Goal: Obtain resource: Obtain resource

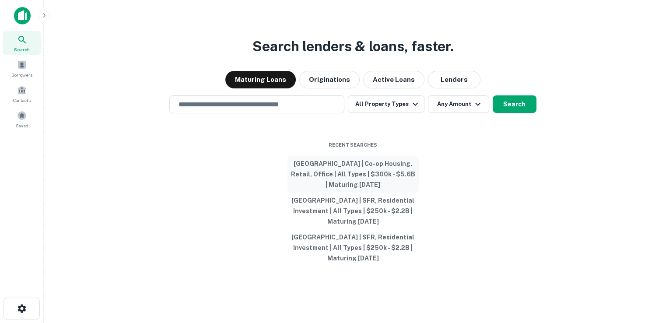
click at [315, 165] on button "[GEOGRAPHIC_DATA] | Co-op Housing, Retail, Office | All Types | $300k - $5.6B |…" at bounding box center [353, 174] width 131 height 37
type input "**********"
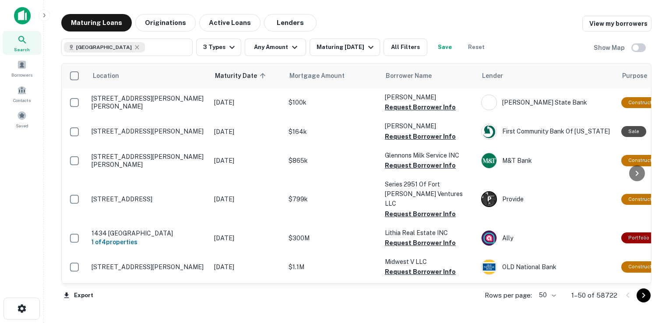
scroll to position [635, 0]
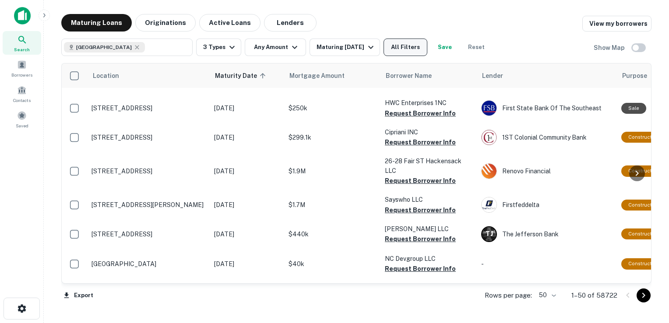
click at [419, 50] on button "All Filters" at bounding box center [405, 48] width 44 height 18
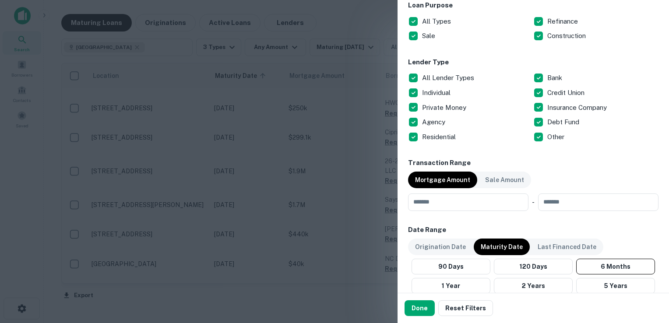
scroll to position [297, 0]
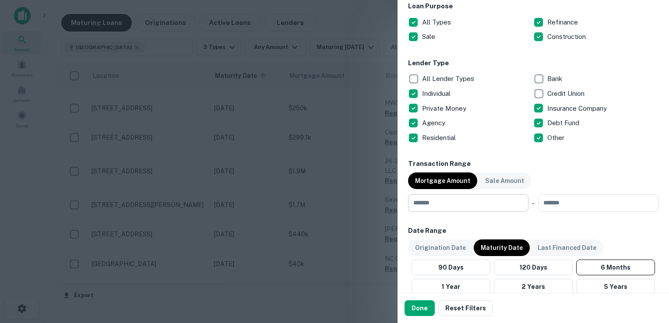
click at [469, 207] on input "number" at bounding box center [465, 203] width 114 height 18
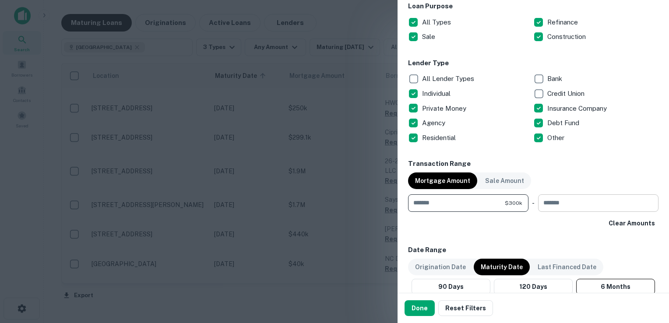
type input "******"
click at [538, 209] on input "number" at bounding box center [595, 203] width 114 height 18
type input "**********"
click at [457, 237] on div "**********" at bounding box center [533, 152] width 250 height 782
click at [421, 307] on button "Done" at bounding box center [420, 308] width 30 height 16
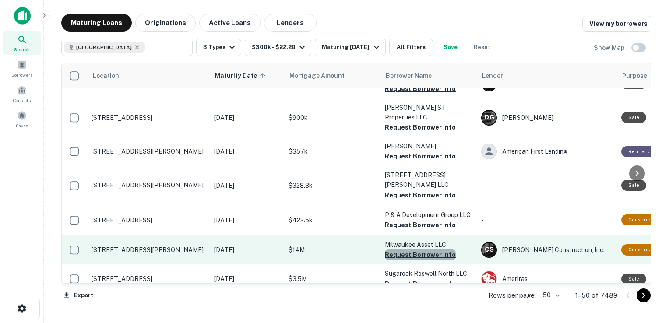
click at [429, 250] on button "Request Borrower Info" at bounding box center [420, 255] width 71 height 11
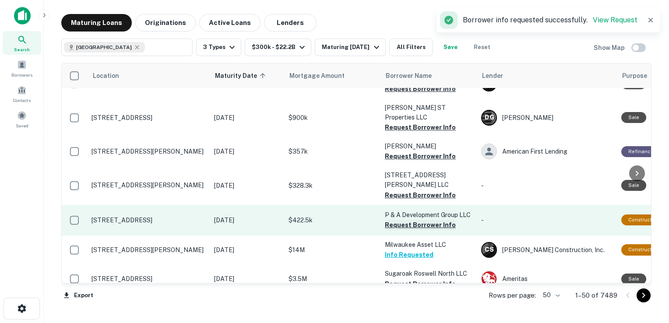
click at [424, 220] on button "Request Borrower Info" at bounding box center [420, 225] width 71 height 11
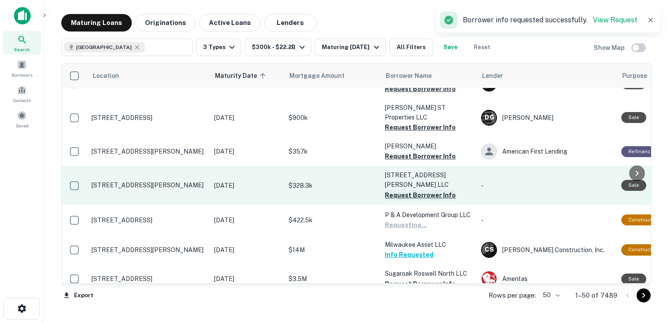
click at [424, 190] on button "Request Borrower Info" at bounding box center [420, 195] width 71 height 11
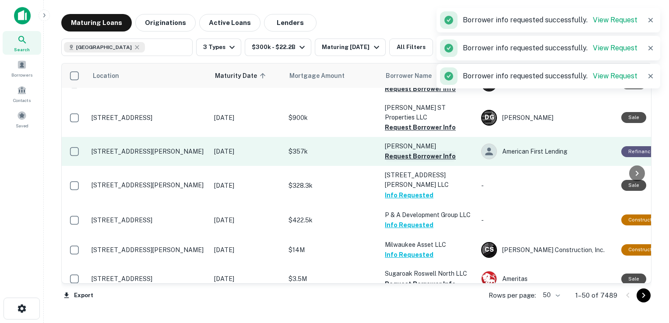
click at [421, 151] on button "Request Borrower Info" at bounding box center [420, 156] width 71 height 11
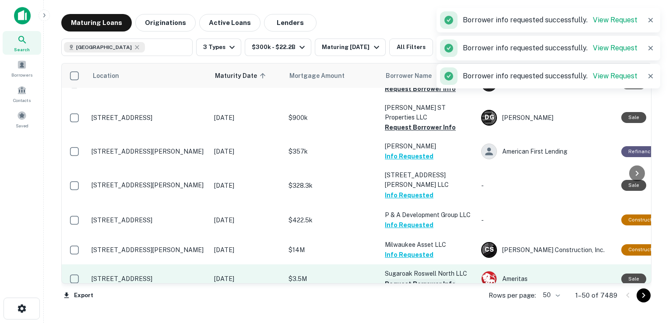
click at [394, 279] on button "Request Borrower Info" at bounding box center [420, 284] width 71 height 11
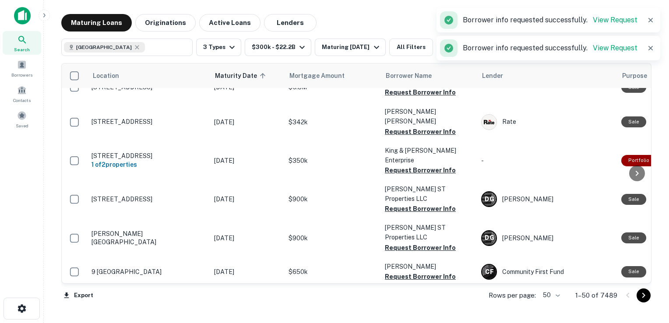
scroll to position [488, 0]
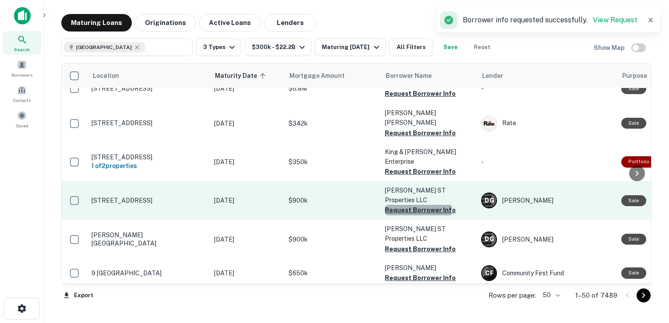
click at [402, 205] on button "Request Borrower Info" at bounding box center [420, 210] width 71 height 11
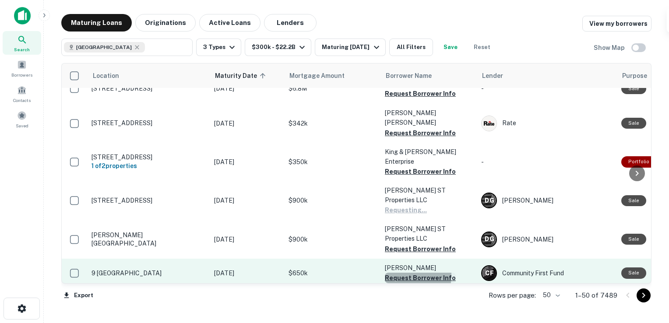
click at [402, 273] on button "Request Borrower Info" at bounding box center [420, 278] width 71 height 11
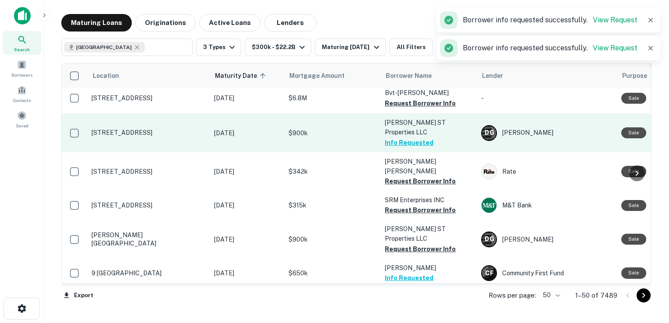
scroll to position [489, 0]
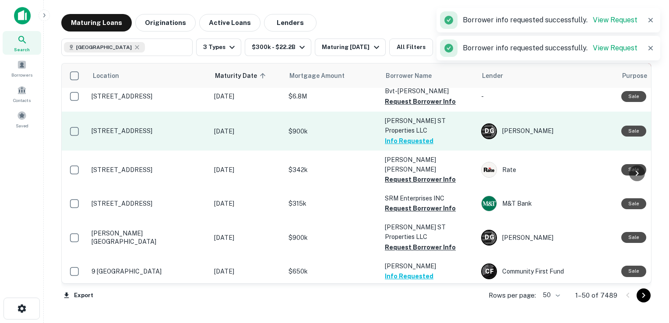
click at [408, 136] on button "Info Requested" at bounding box center [409, 141] width 49 height 11
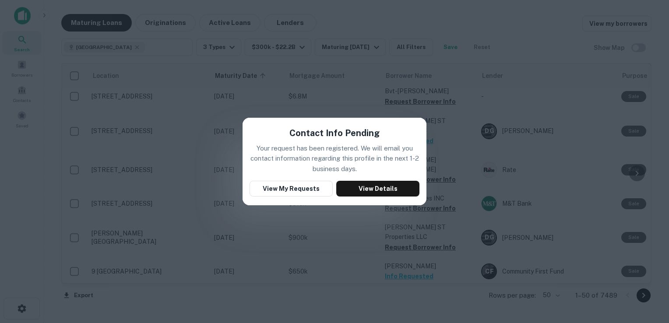
click at [360, 92] on div "Contact Info Pending Your request has been registered. We will email you contac…" at bounding box center [334, 161] width 669 height 323
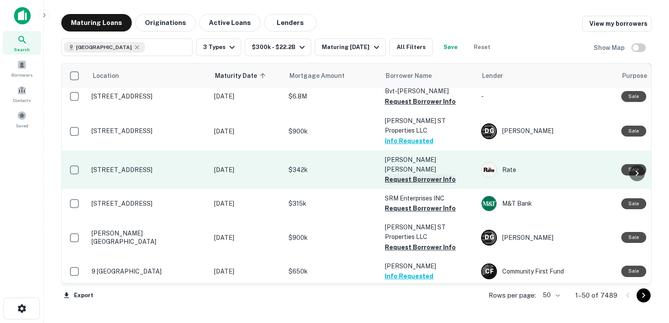
click at [420, 174] on button "Request Borrower Info" at bounding box center [420, 179] width 71 height 11
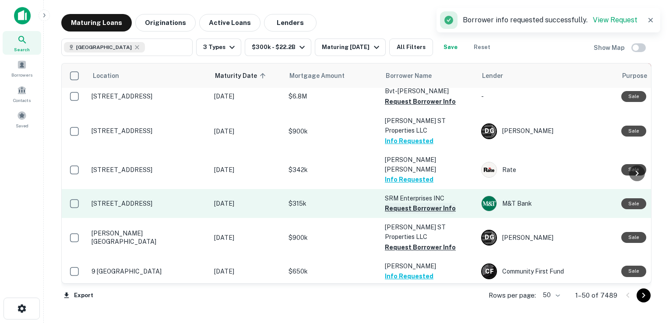
click at [407, 203] on button "Request Borrower Info" at bounding box center [420, 208] width 71 height 11
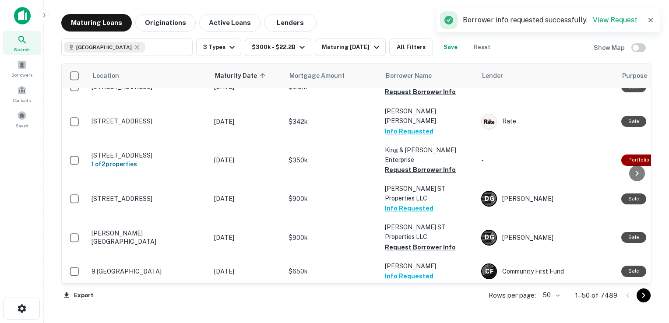
scroll to position [488, 0]
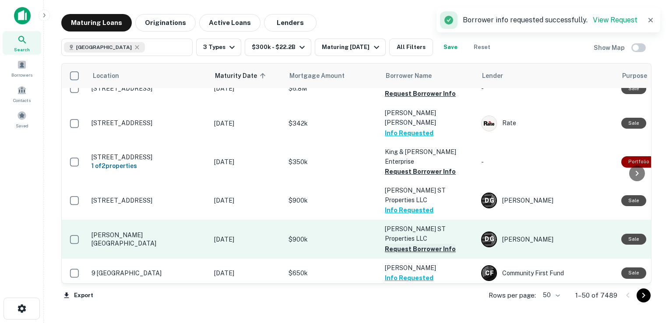
click at [397, 244] on button "Request Borrower Info" at bounding box center [420, 249] width 71 height 11
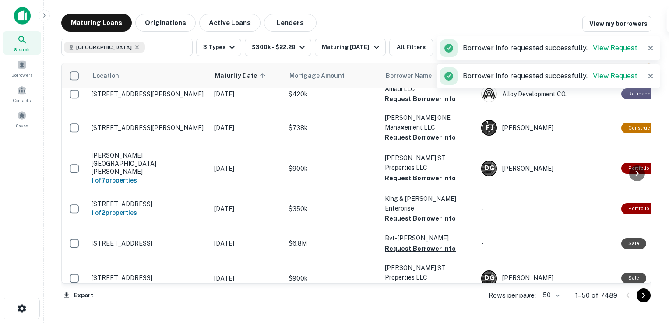
scroll to position [0, 0]
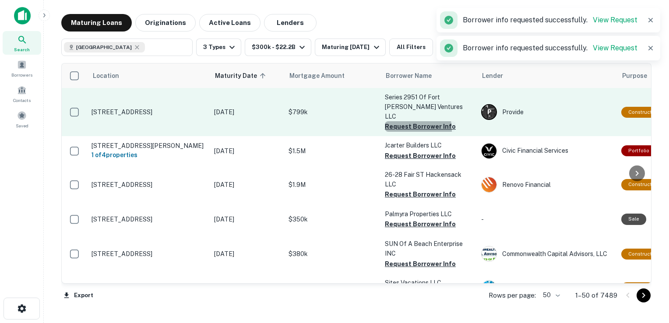
click at [405, 121] on button "Request Borrower Info" at bounding box center [420, 126] width 71 height 11
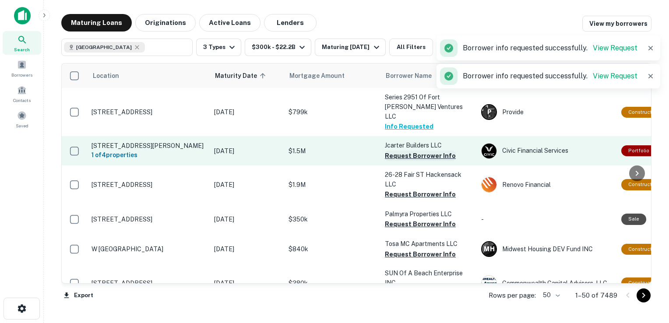
click at [403, 151] on button "Request Borrower Info" at bounding box center [420, 156] width 71 height 11
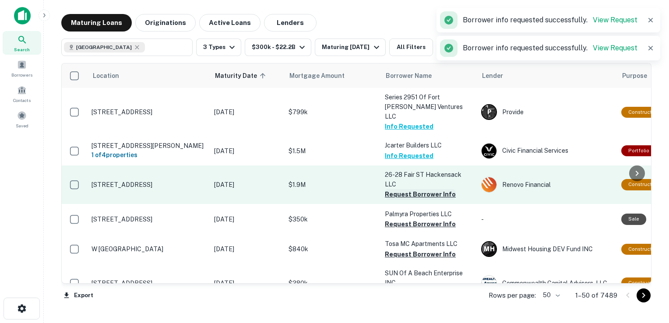
click at [401, 189] on button "Request Borrower Info" at bounding box center [420, 194] width 71 height 11
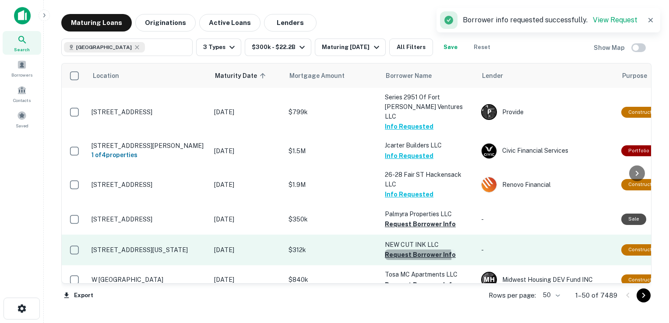
click at [396, 253] on button "Request Borrower Info" at bounding box center [420, 255] width 71 height 11
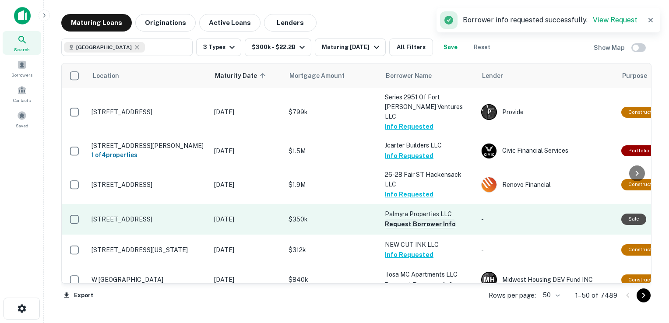
click at [412, 219] on button "Request Borrower Info" at bounding box center [420, 224] width 71 height 11
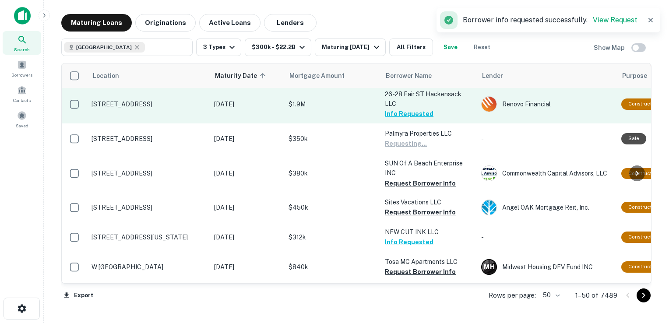
scroll to position [81, 0]
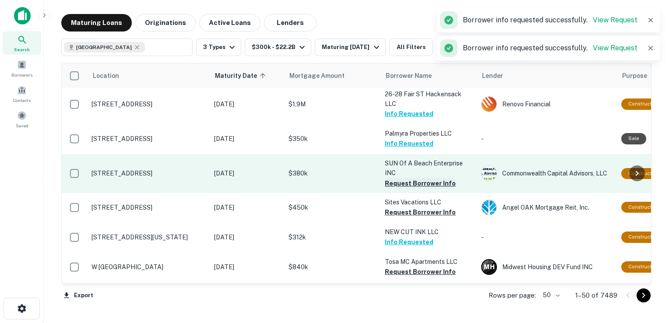
click at [422, 178] on button "Request Borrower Info" at bounding box center [420, 183] width 71 height 11
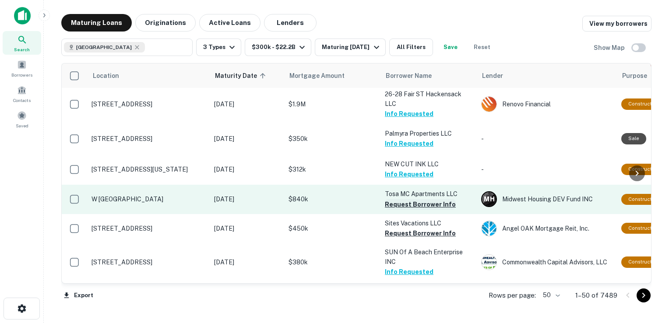
click at [406, 199] on button "Request Borrower Info" at bounding box center [420, 204] width 71 height 11
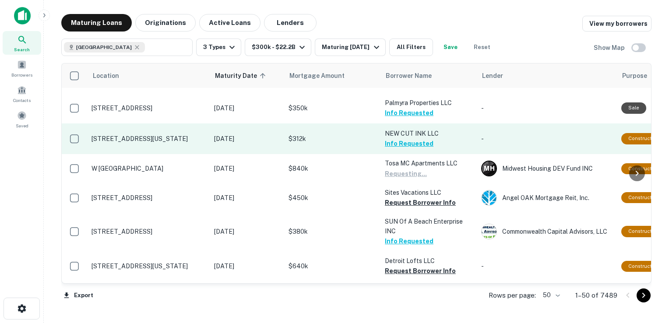
scroll to position [112, 0]
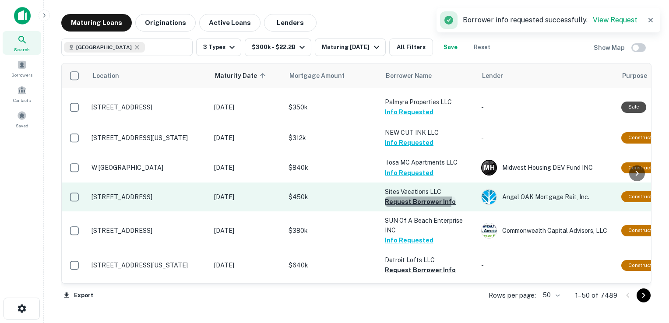
click at [394, 197] on button "Request Borrower Info" at bounding box center [420, 202] width 71 height 11
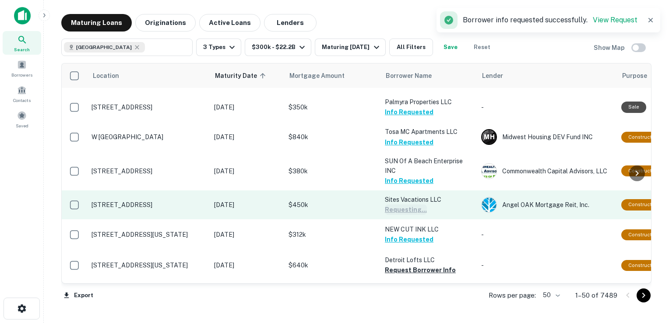
scroll to position [201, 0]
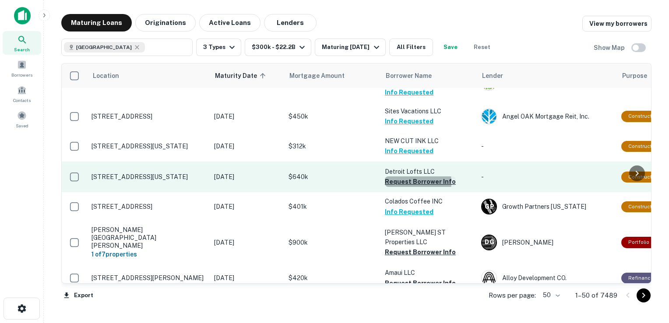
click at [403, 178] on button "Request Borrower Info" at bounding box center [420, 181] width 71 height 11
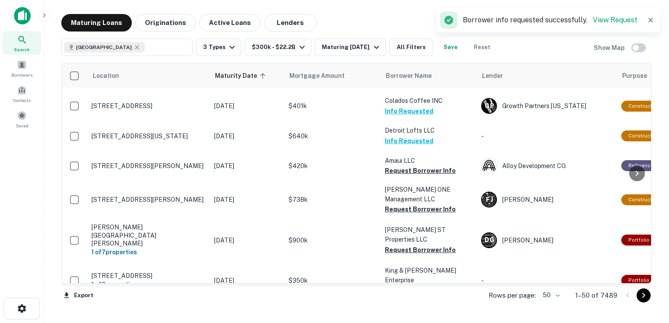
scroll to position [278, 0]
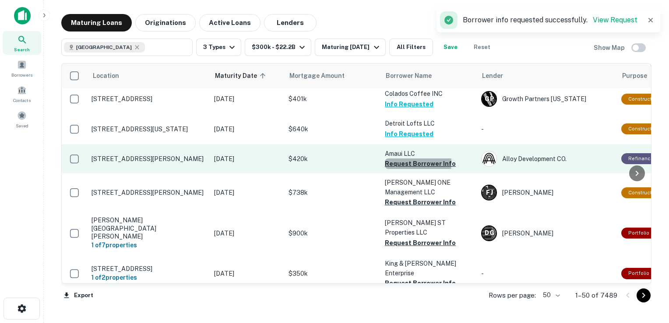
click at [397, 158] on button "Request Borrower Info" at bounding box center [420, 163] width 71 height 11
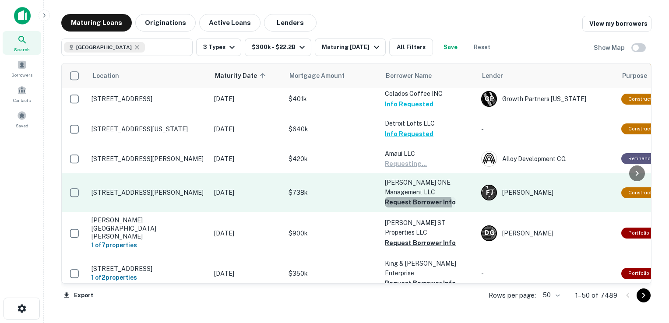
click at [415, 197] on button "Request Borrower Info" at bounding box center [420, 202] width 71 height 11
